Goal: Task Accomplishment & Management: Manage account settings

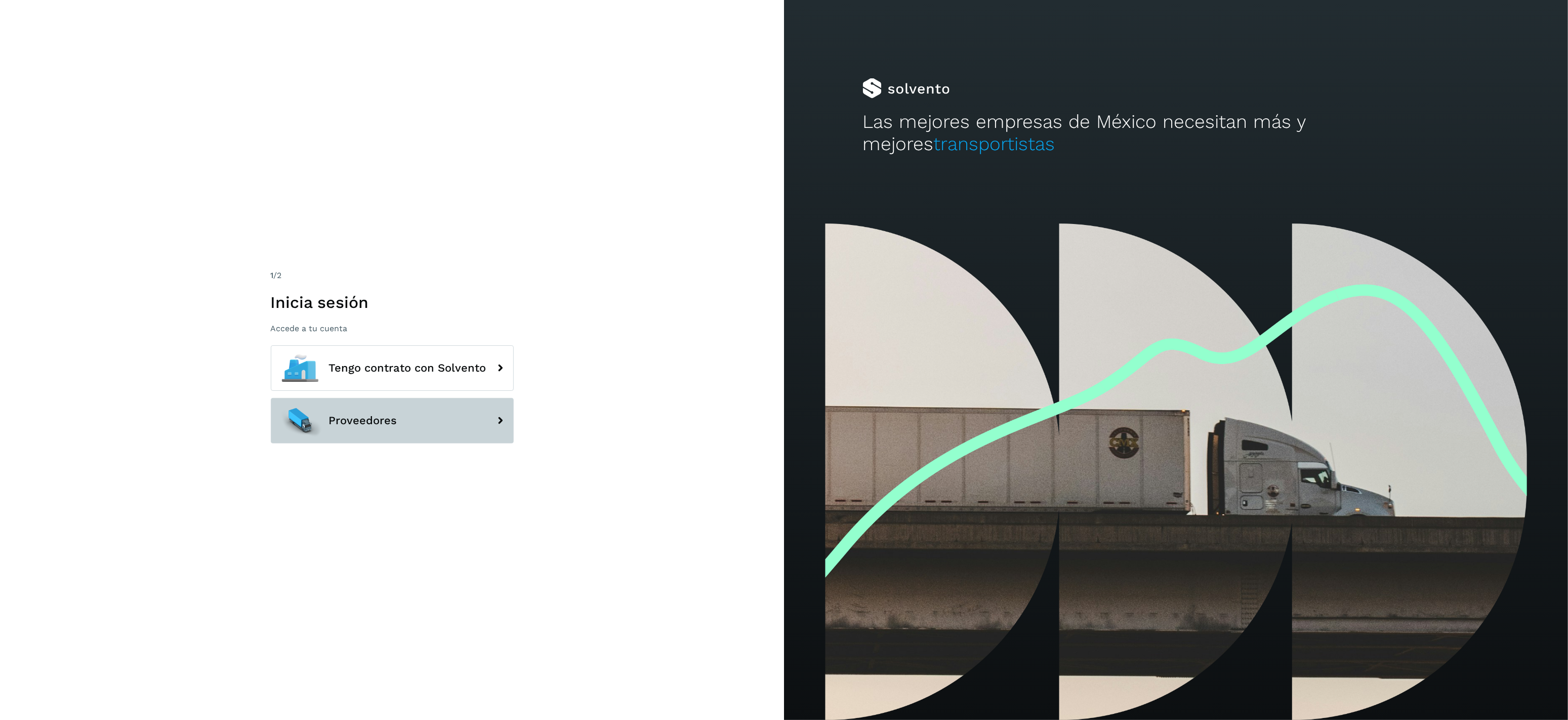
click at [417, 406] on button "Proveedores" at bounding box center [392, 420] width 243 height 46
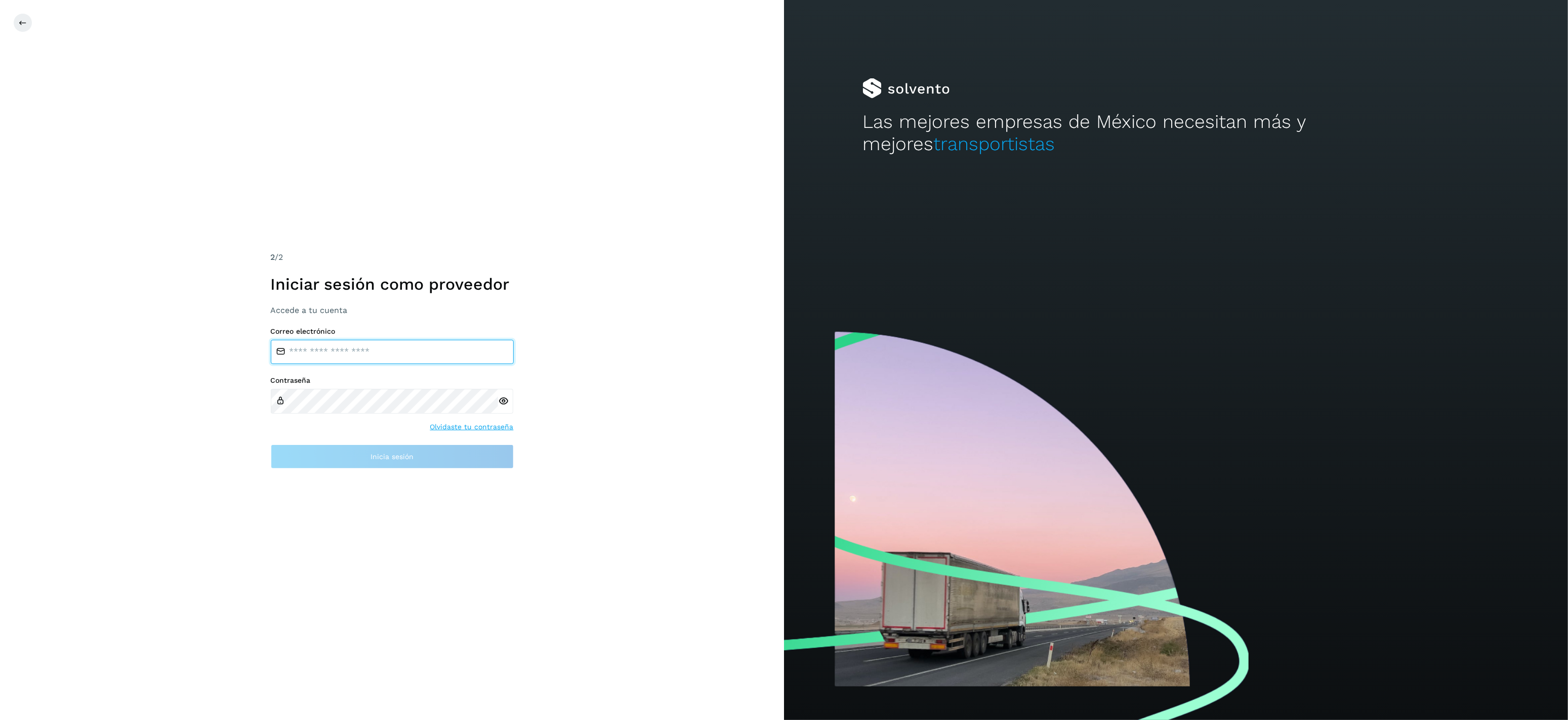
type input "**********"
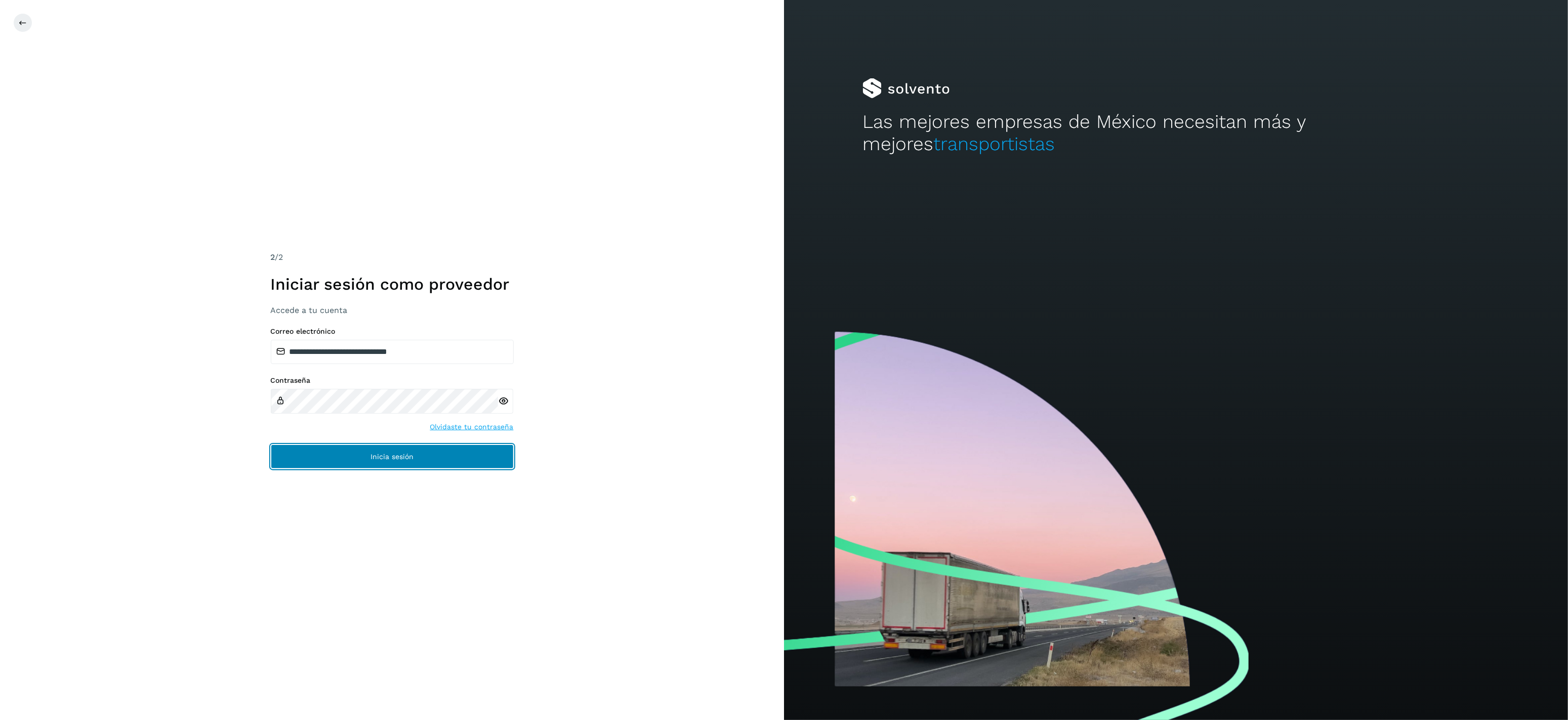
click at [391, 459] on span "Inicia sesión" at bounding box center [392, 456] width 43 height 7
click at [469, 450] on button "Inicia sesión" at bounding box center [392, 456] width 243 height 24
click at [439, 459] on button "Inicia sesión" at bounding box center [392, 456] width 243 height 24
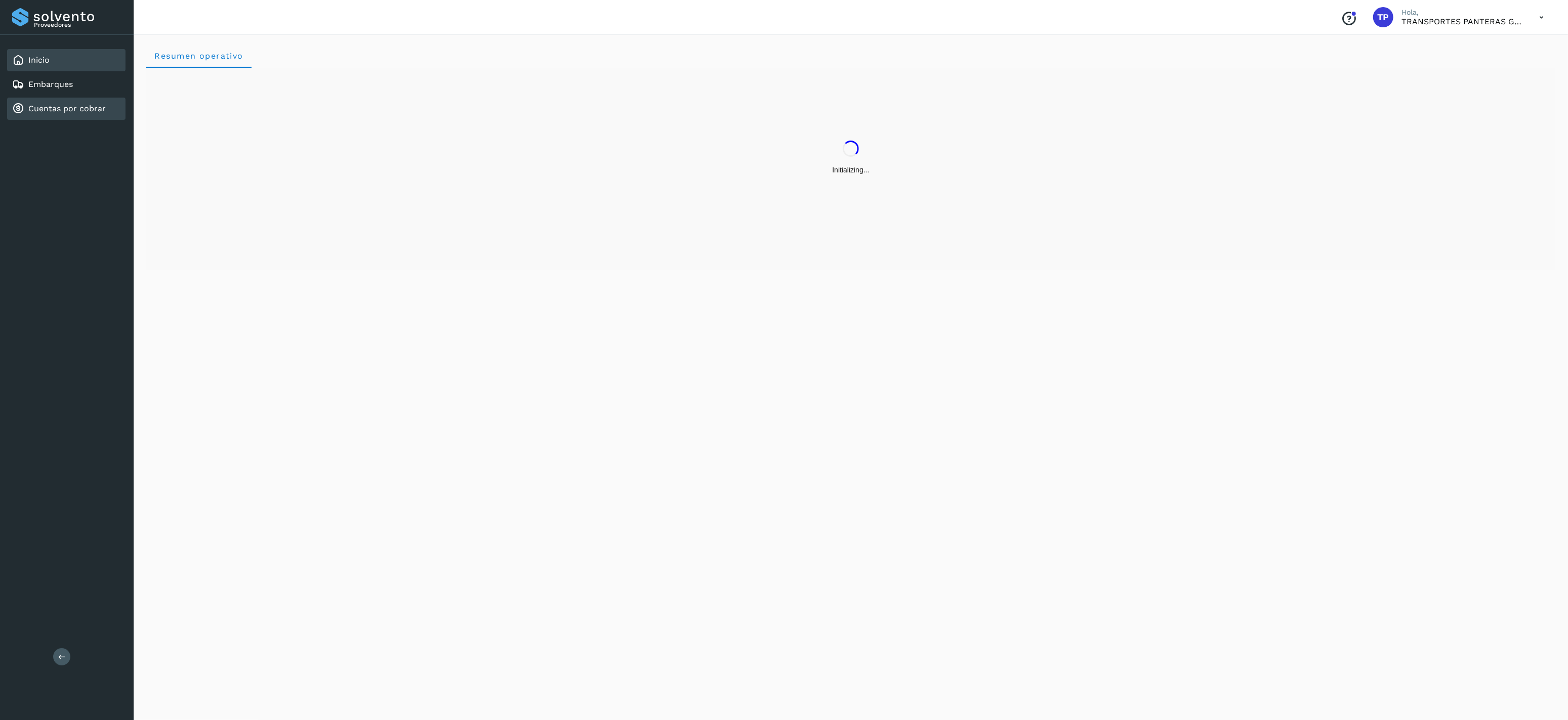
click at [57, 105] on link "Cuentas por cobrar" at bounding box center [67, 109] width 77 height 10
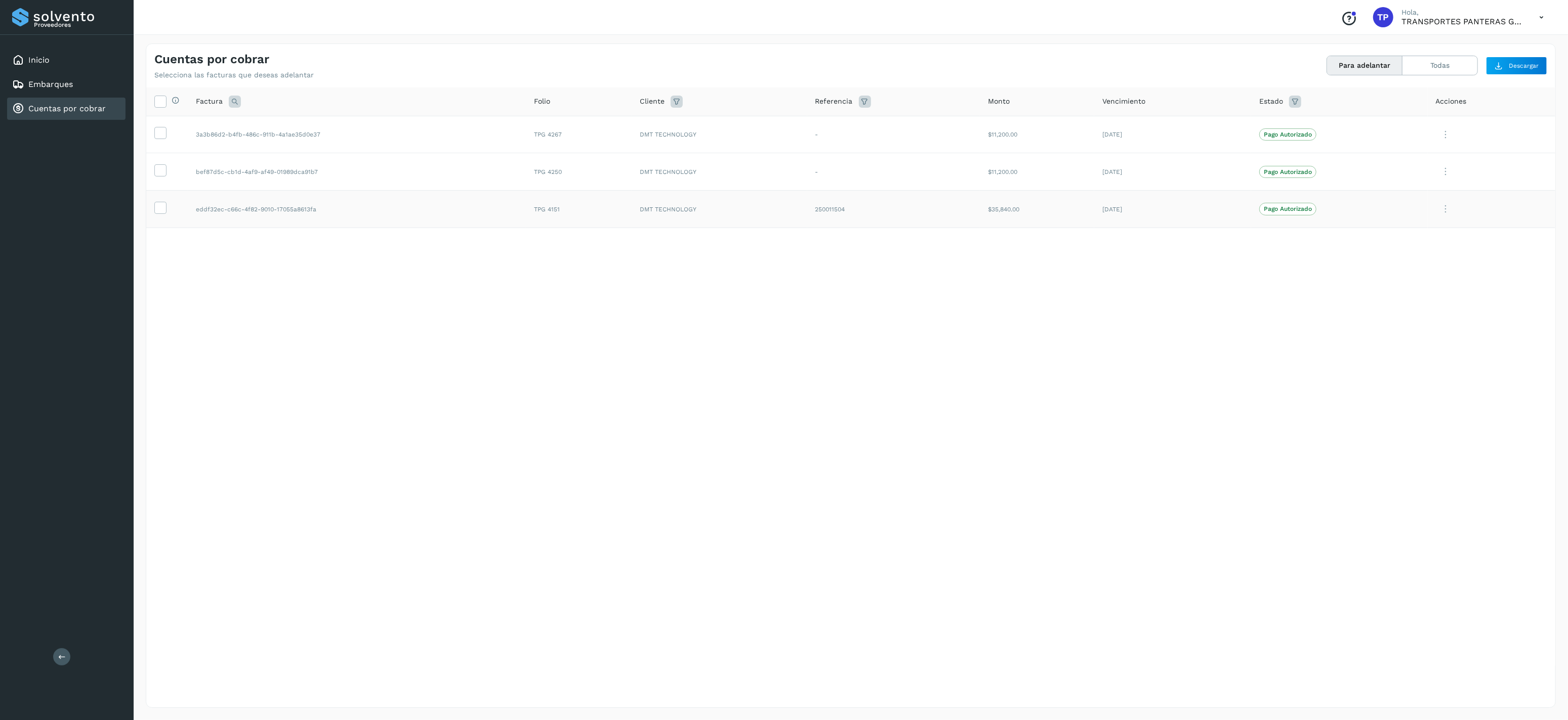
click at [550, 210] on td "TPG 4151" at bounding box center [578, 209] width 106 height 37
copy td "4151"
click at [560, 171] on td "TPG 4250" at bounding box center [578, 171] width 106 height 37
click at [553, 171] on td "TPG 4250" at bounding box center [578, 171] width 106 height 37
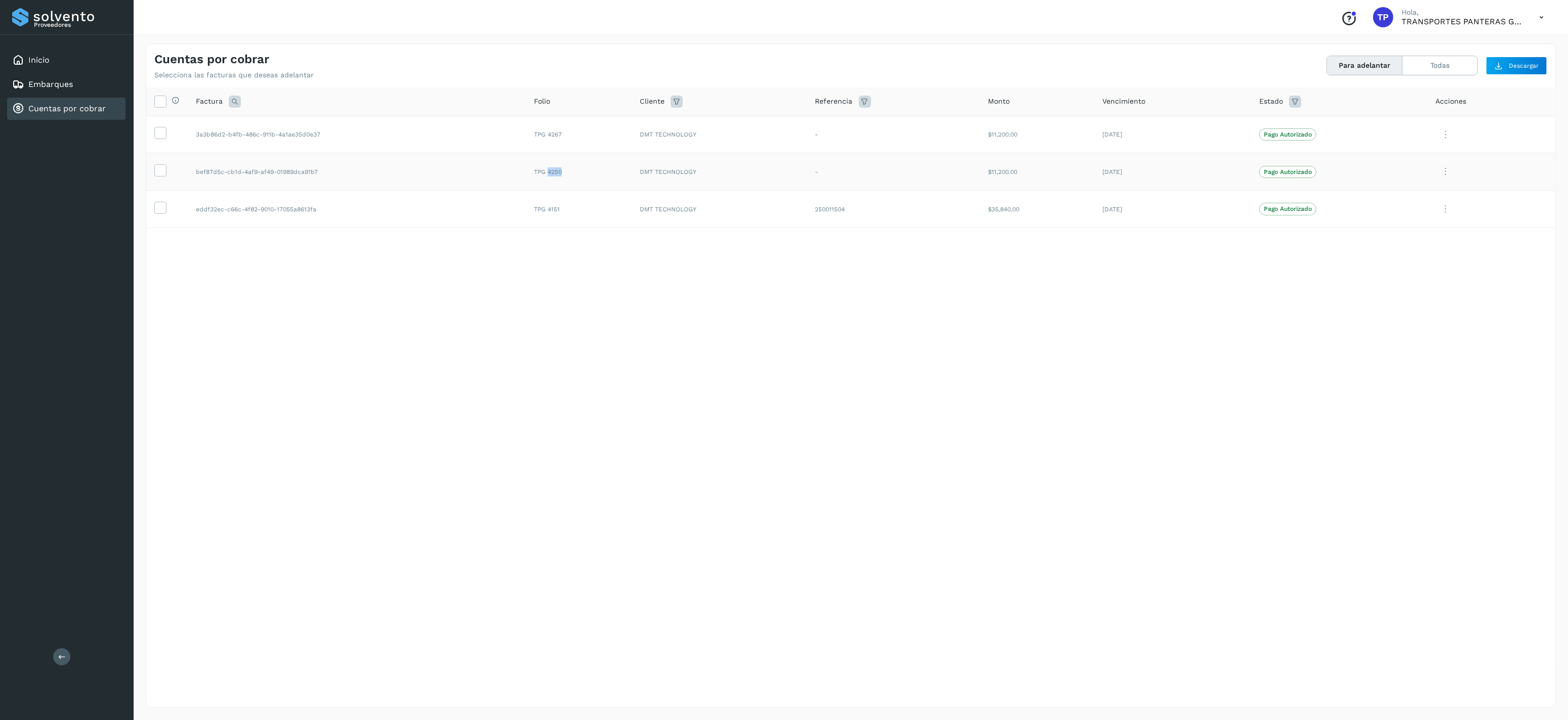
click at [553, 171] on td "TPG 4250" at bounding box center [578, 171] width 106 height 37
copy td "4250"
click at [555, 140] on td "TPG 4267" at bounding box center [578, 134] width 106 height 37
copy td "4267"
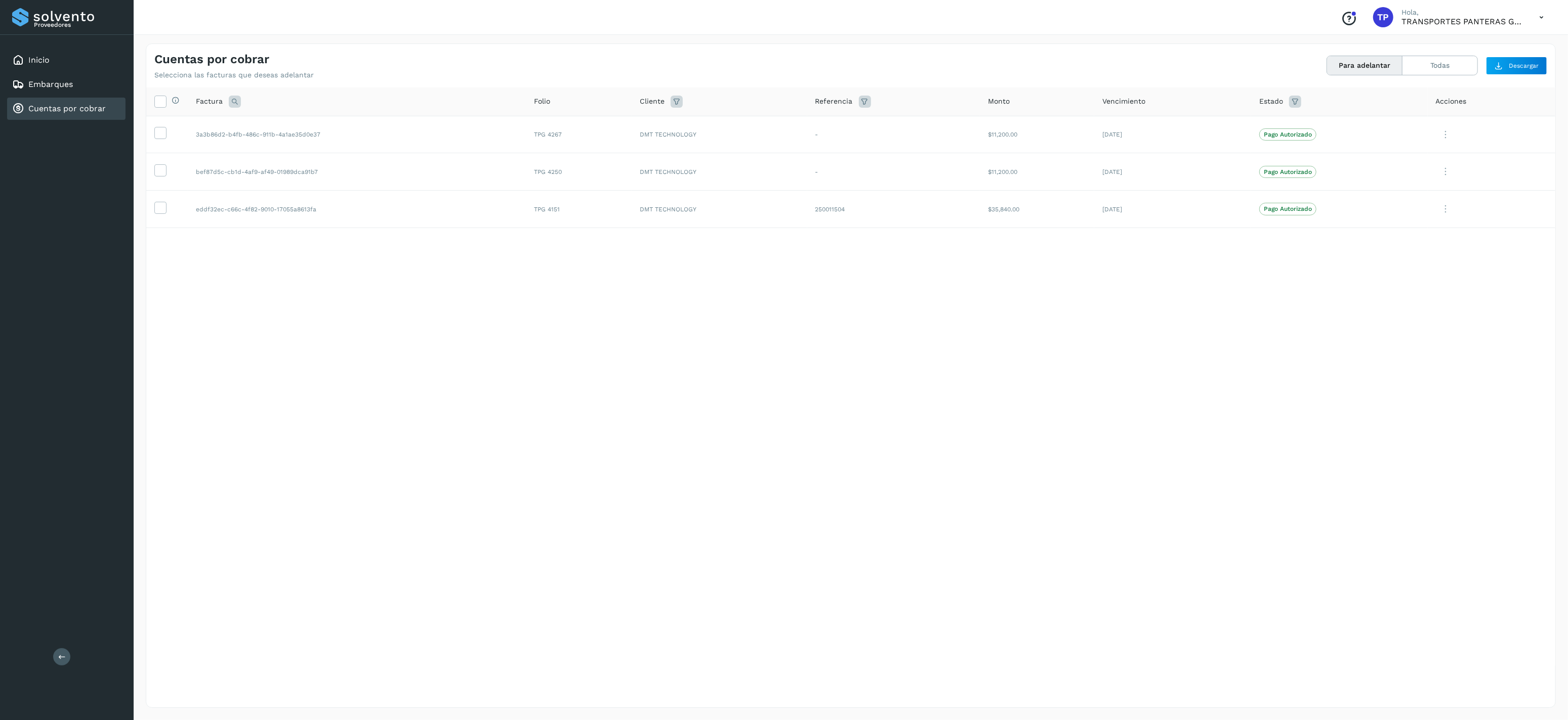
click at [1566, 186] on div "Cuentas por cobrar Selecciona las facturas que deseas adelantar Para adelantar …" at bounding box center [850, 376] width 1434 height 689
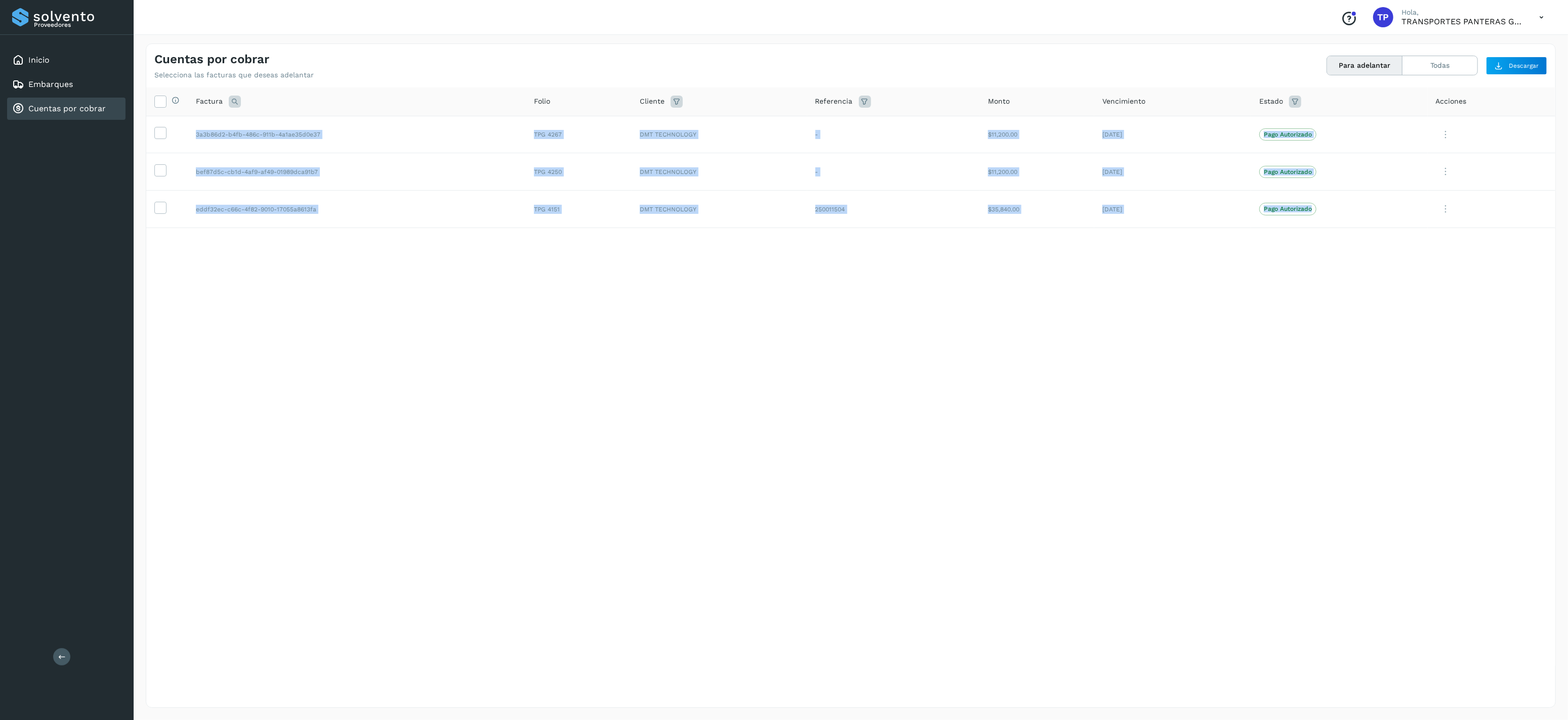
click at [1566, 186] on div "Cuentas por cobrar Selecciona las facturas que deseas adelantar Para adelantar …" at bounding box center [850, 376] width 1434 height 689
click at [160, 100] on icon at bounding box center [160, 101] width 11 height 11
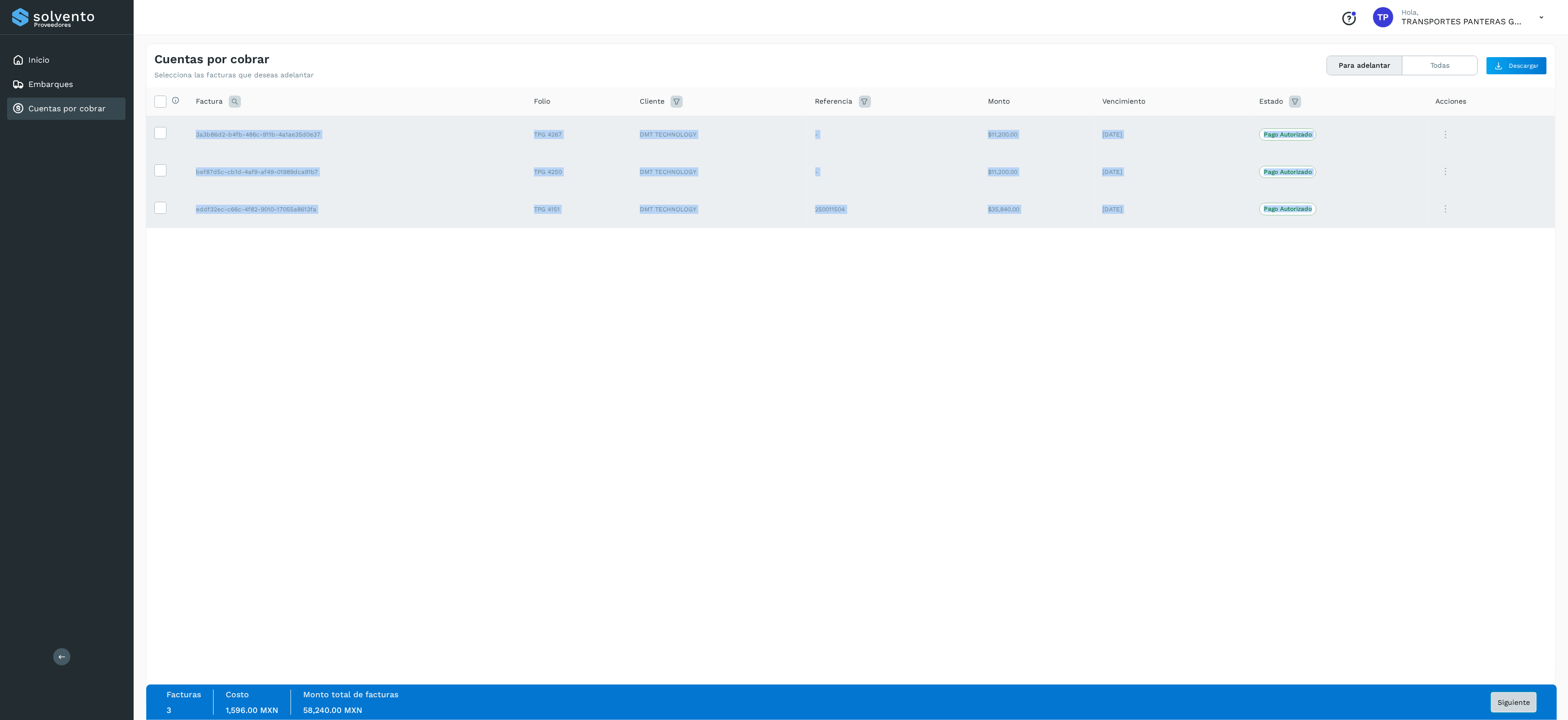
click at [1516, 699] on span "Siguiente" at bounding box center [1513, 703] width 32 height 7
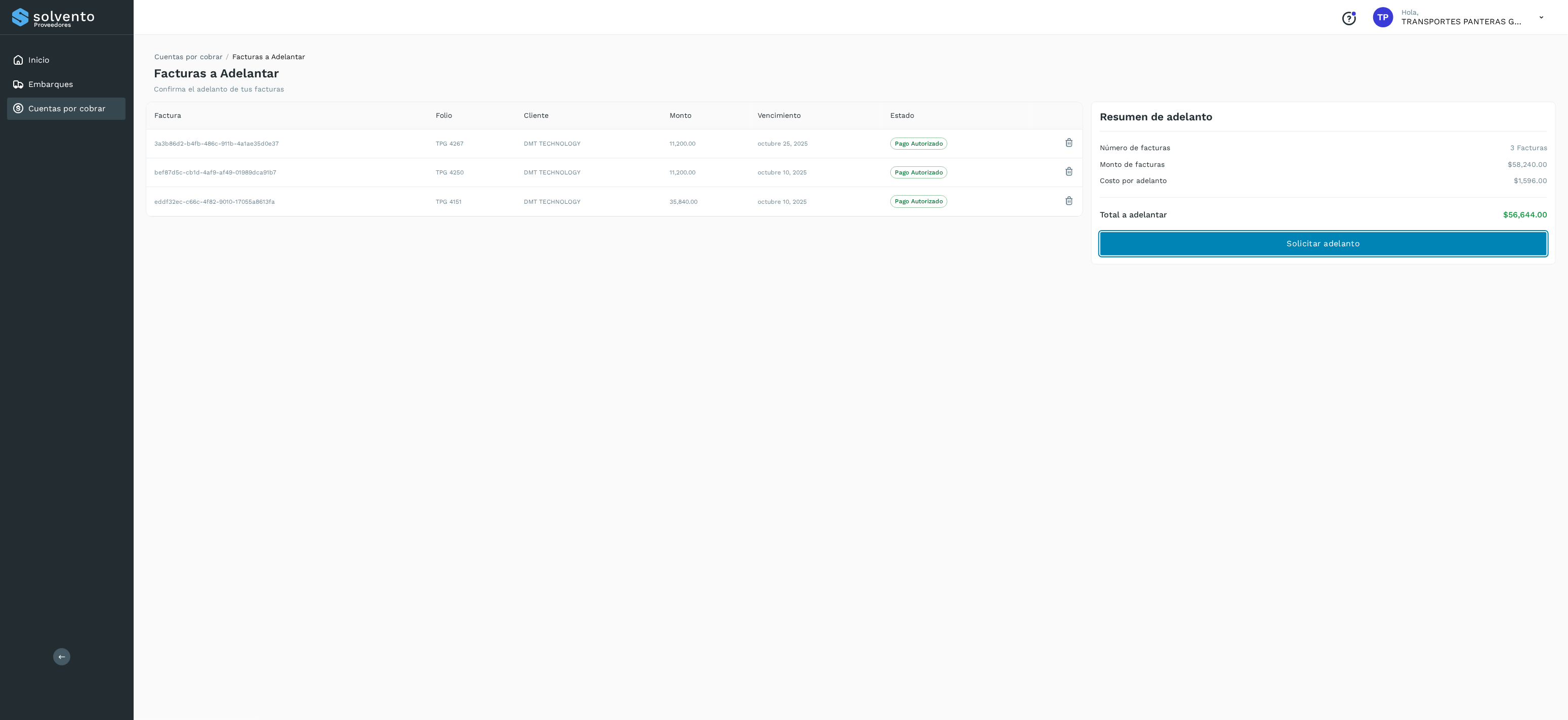
click at [1272, 252] on button "Solicitar adelanto" at bounding box center [1323, 243] width 447 height 24
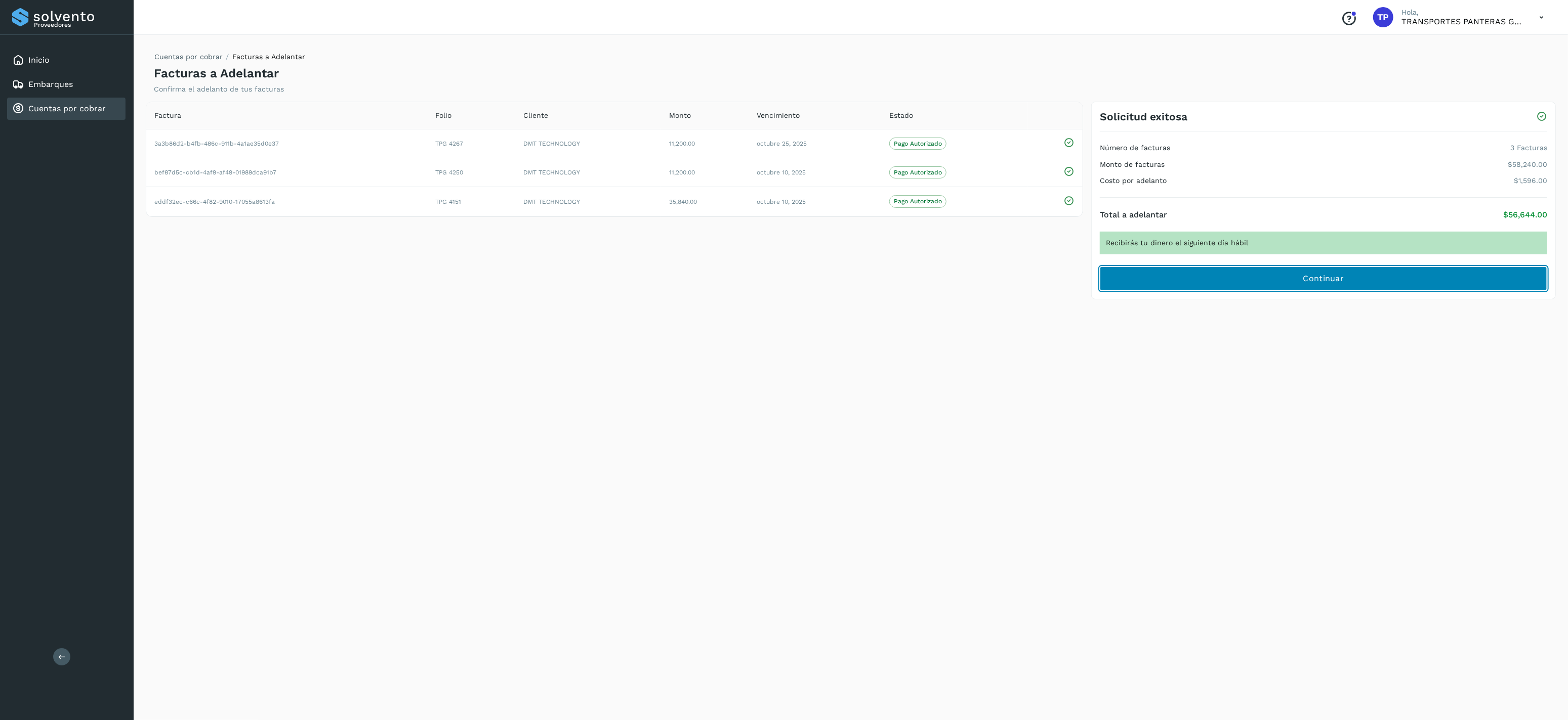
click at [1295, 268] on button "Continuar" at bounding box center [1323, 278] width 447 height 24
